Goal: Transaction & Acquisition: Purchase product/service

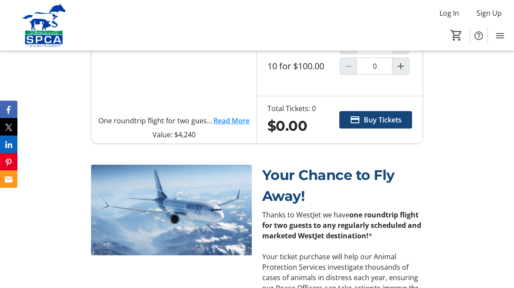
scroll to position [413, 0]
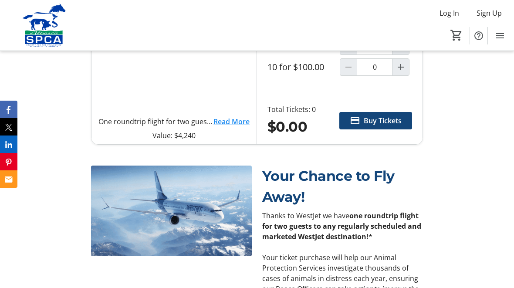
click at [349, 55] on div at bounding box center [347, 45] width 17 height 17
click at [401, 54] on span "Increment by one" at bounding box center [400, 46] width 17 height 17
type input "1"
click at [383, 126] on span "Buy Tickets" at bounding box center [382, 120] width 38 height 10
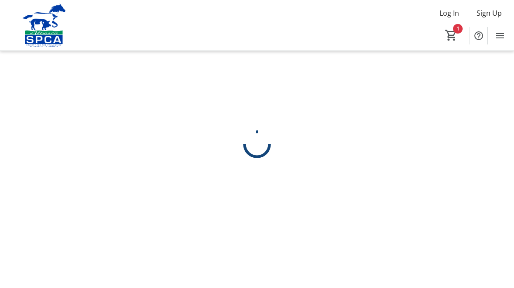
scroll to position [44, 0]
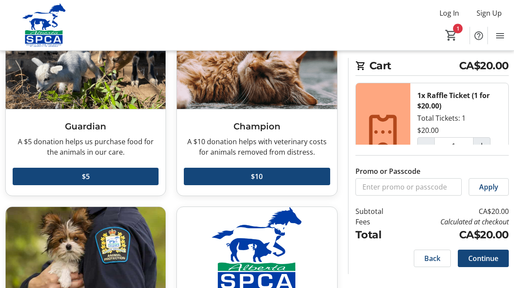
scroll to position [80, 0]
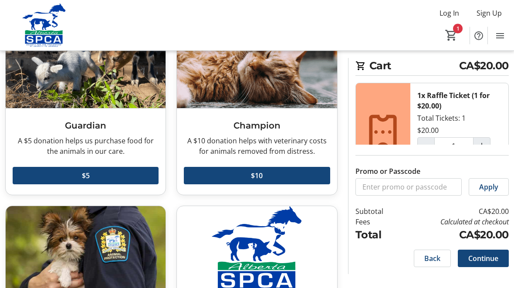
click at [484, 263] on span "Continue" at bounding box center [483, 258] width 30 height 10
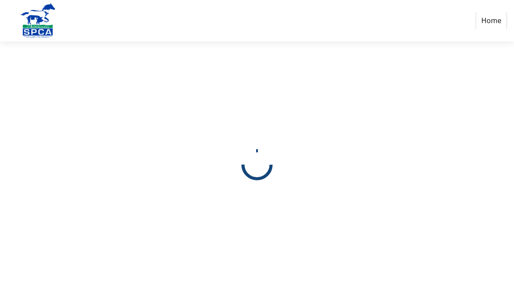
scroll to position [0, 0]
select select "CA"
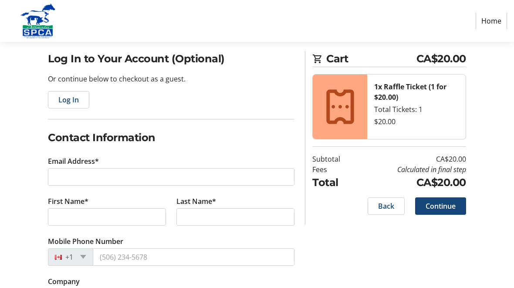
scroll to position [66, 0]
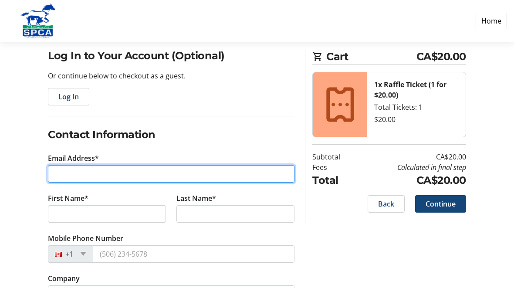
click at [66, 175] on input "Email Address*" at bounding box center [171, 173] width 246 height 17
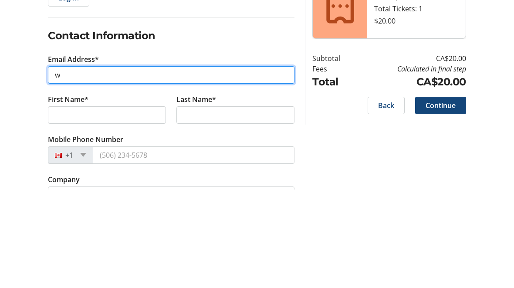
type input "wa"
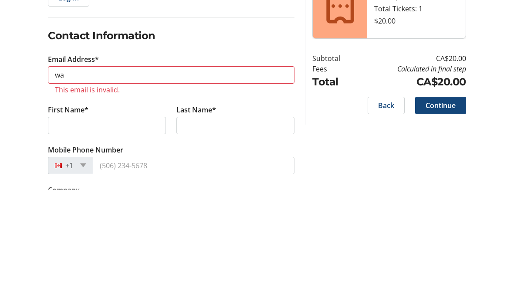
scroll to position [165, 0]
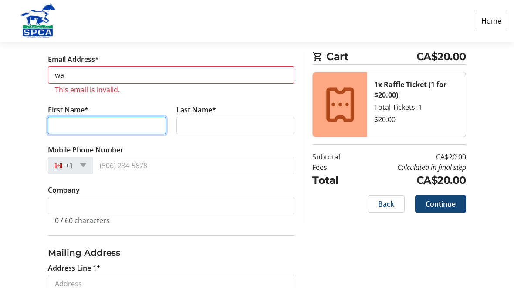
type input "[PERSON_NAME]"
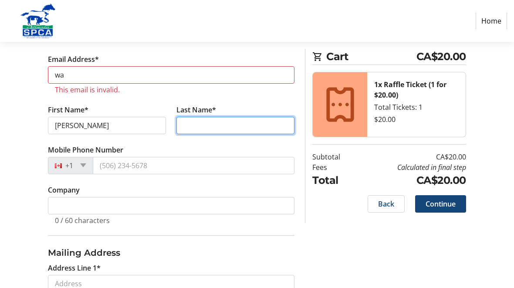
type input "Grotski"
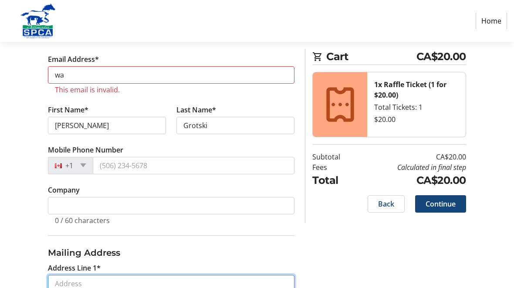
type input "[STREET_ADDRESS]"
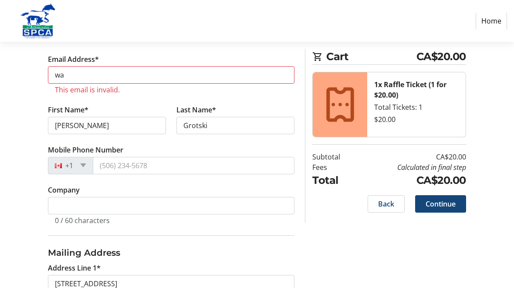
type input "[GEOGRAPHIC_DATA]"
select select "AB"
type input "T6A 2R7"
type input "wa"
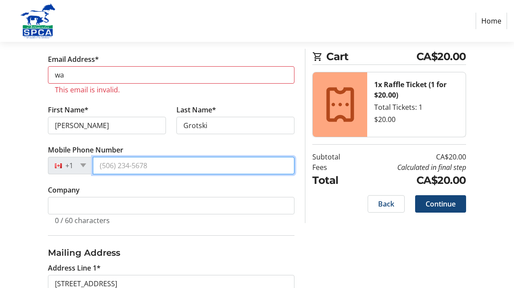
click at [233, 171] on input "Mobile Phone Number" at bounding box center [194, 165] width 202 height 17
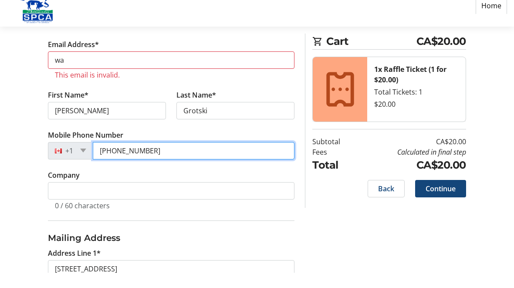
type input "[PHONE_NUMBER]"
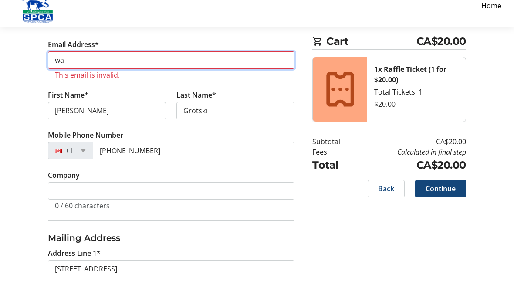
click at [225, 67] on input "wa" at bounding box center [171, 75] width 246 height 17
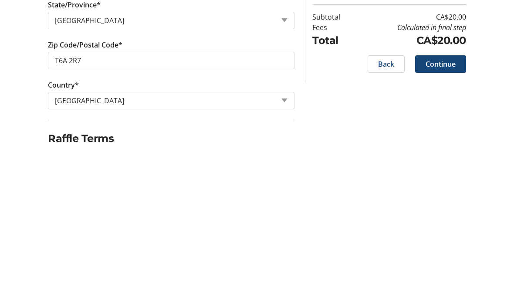
scroll to position [433, 0]
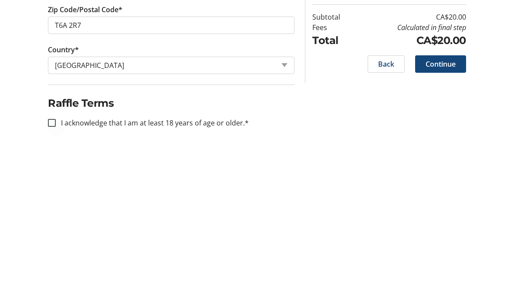
type input "[PERSON_NAME][EMAIL_ADDRESS][DOMAIN_NAME]"
click at [56, 252] on div at bounding box center [51, 262] width 21 height 21
checkbox input "true"
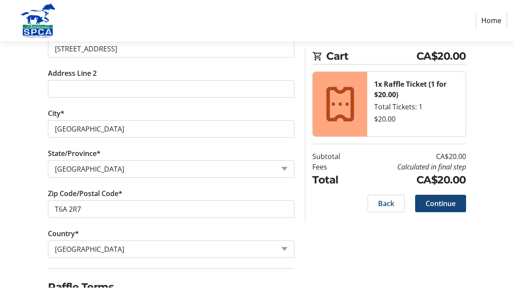
click at [454, 202] on span "Continue" at bounding box center [440, 203] width 30 height 10
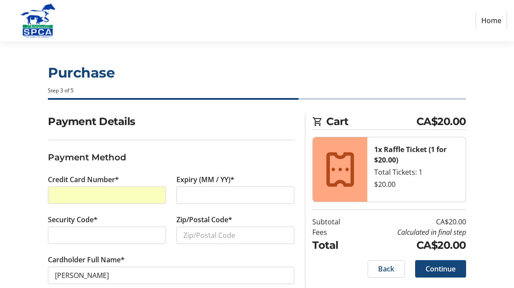
click at [265, 187] on div at bounding box center [235, 195] width 118 height 17
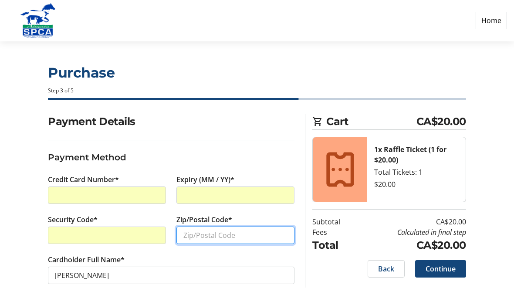
click at [250, 235] on input "Zip/Postal Code*" at bounding box center [235, 235] width 118 height 17
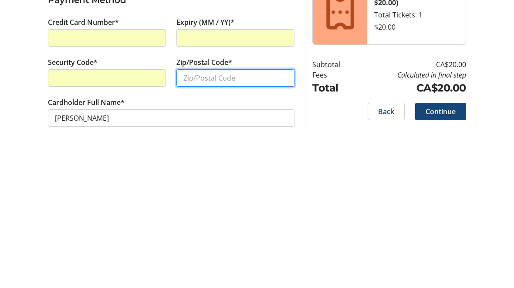
type input "T6A 2R7"
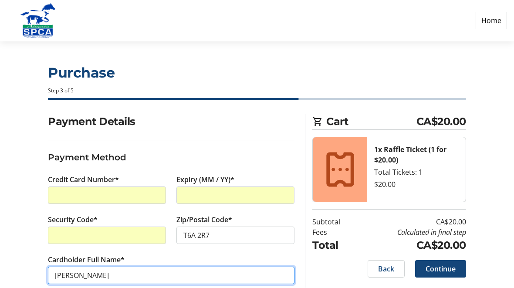
scroll to position [0, 0]
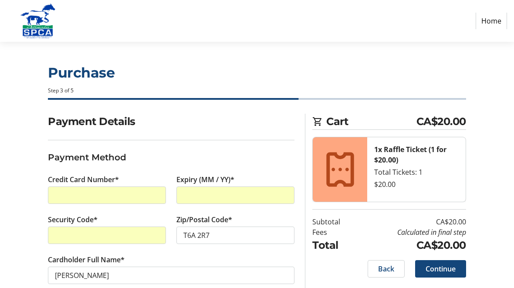
click at [446, 267] on span "Continue" at bounding box center [440, 269] width 30 height 10
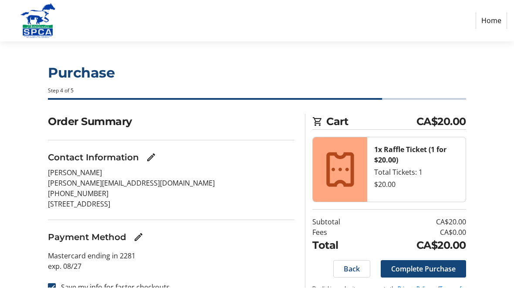
click at [453, 266] on span "Complete Purchase" at bounding box center [423, 269] width 64 height 10
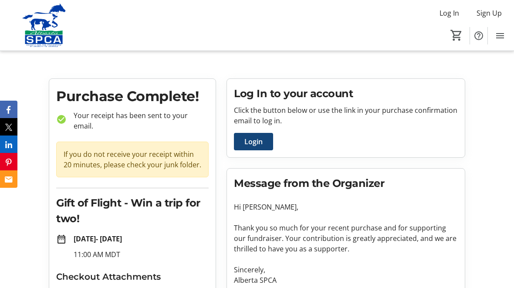
scroll to position [10, 0]
